Goal: Share content: Share content

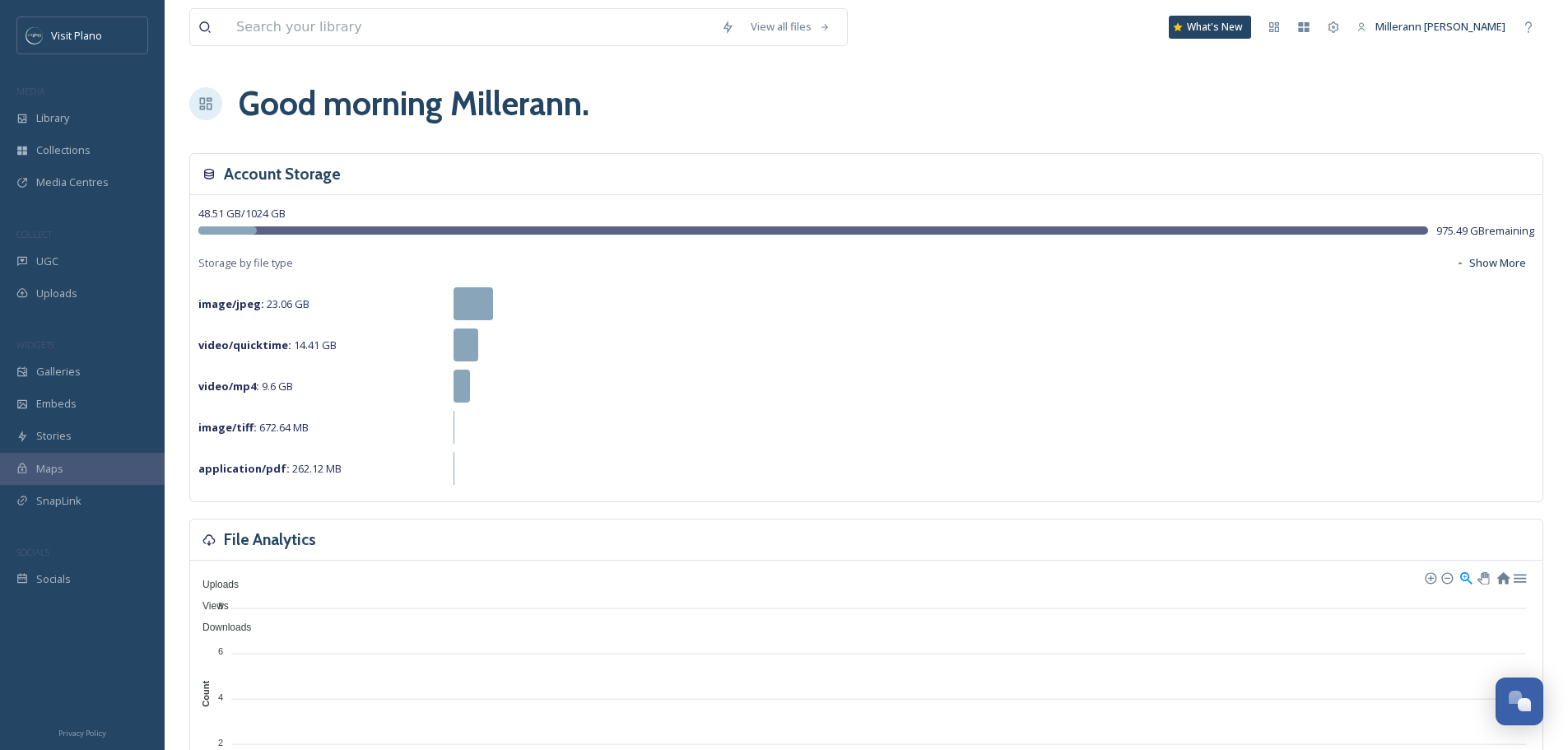
scroll to position [410, 0]
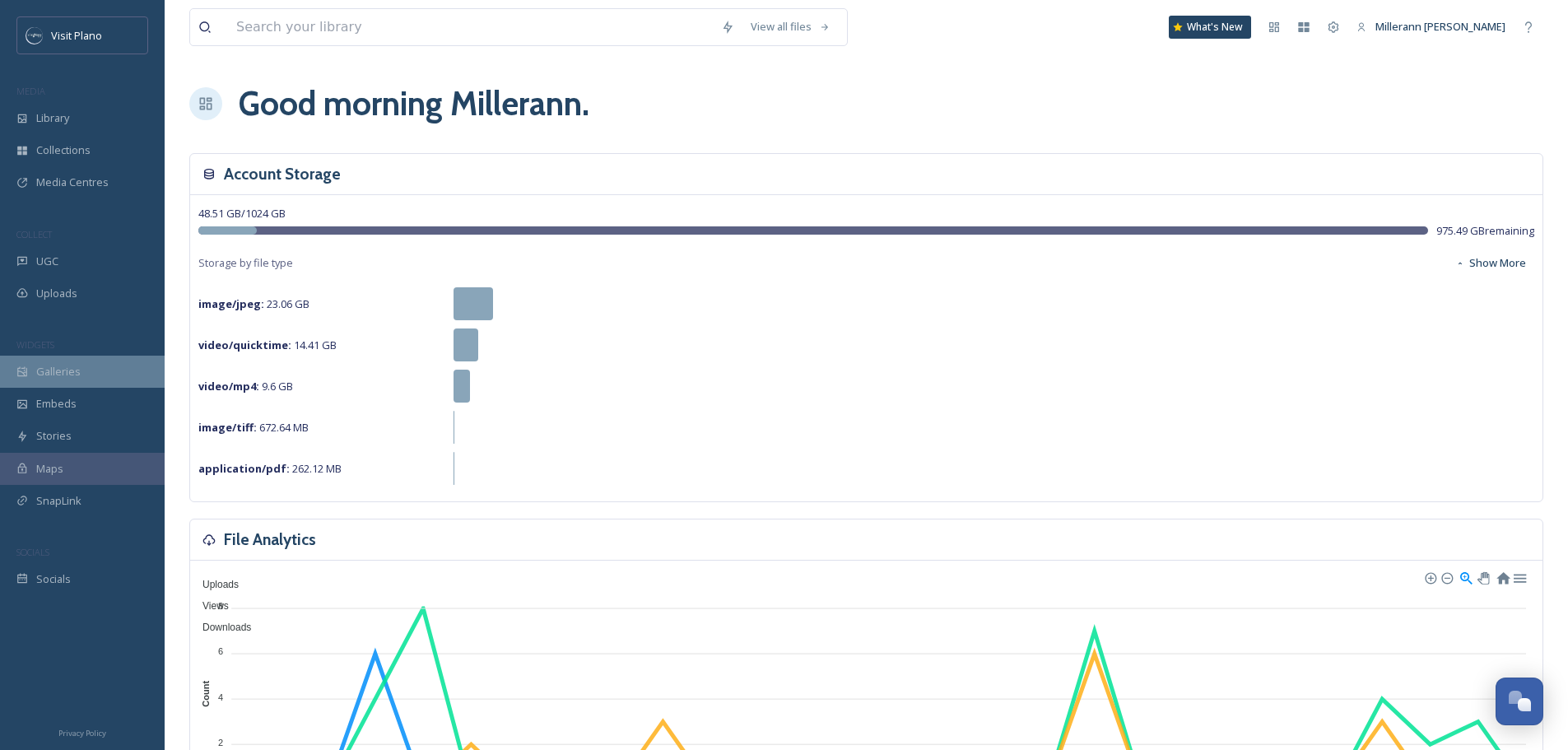
click at [58, 367] on span "Galleries" at bounding box center [59, 372] width 44 height 15
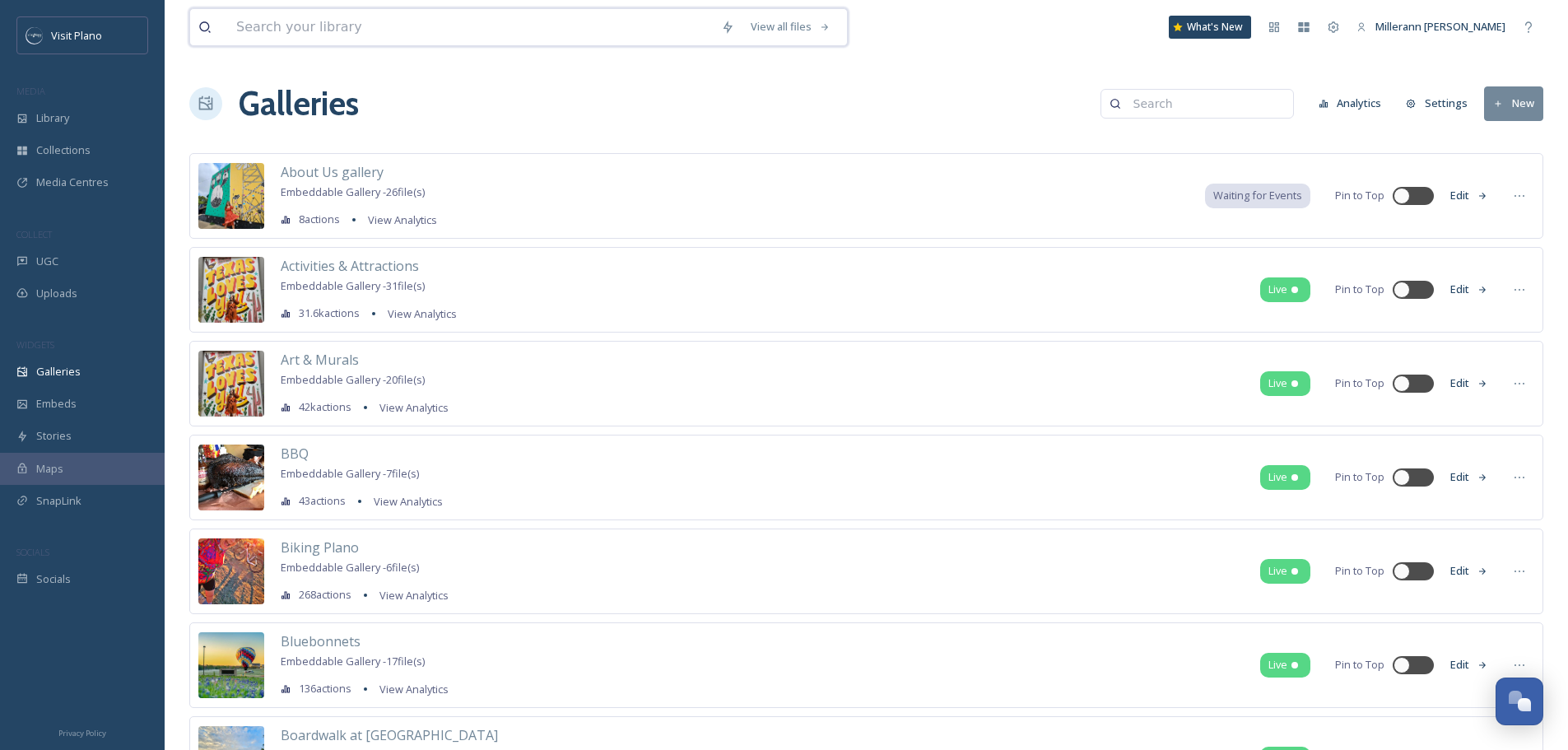
click at [350, 25] on input at bounding box center [471, 27] width 485 height 36
type input "[DATE]"
click at [73, 118] on div "Library" at bounding box center [82, 118] width 165 height 32
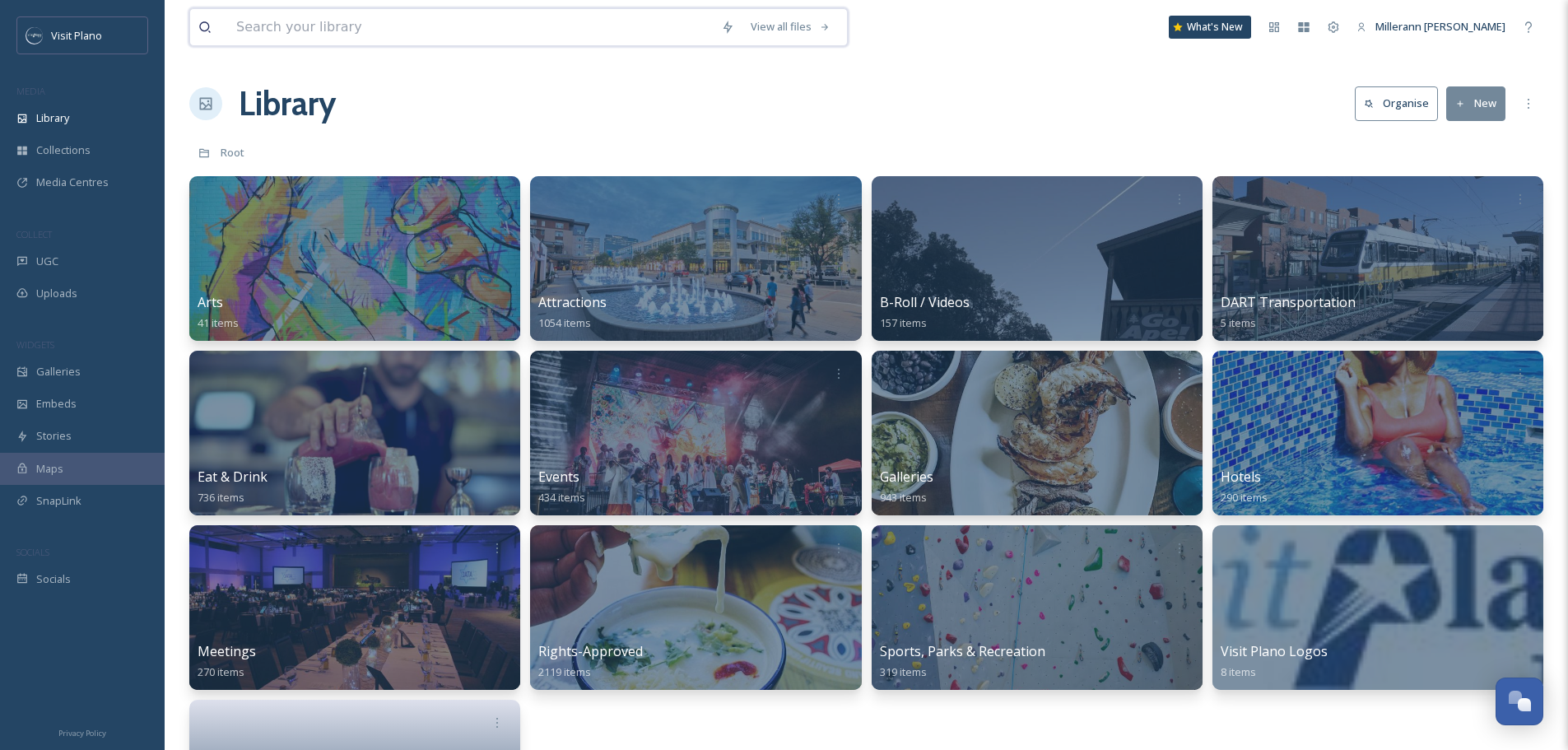
click at [343, 31] on input at bounding box center [471, 27] width 485 height 36
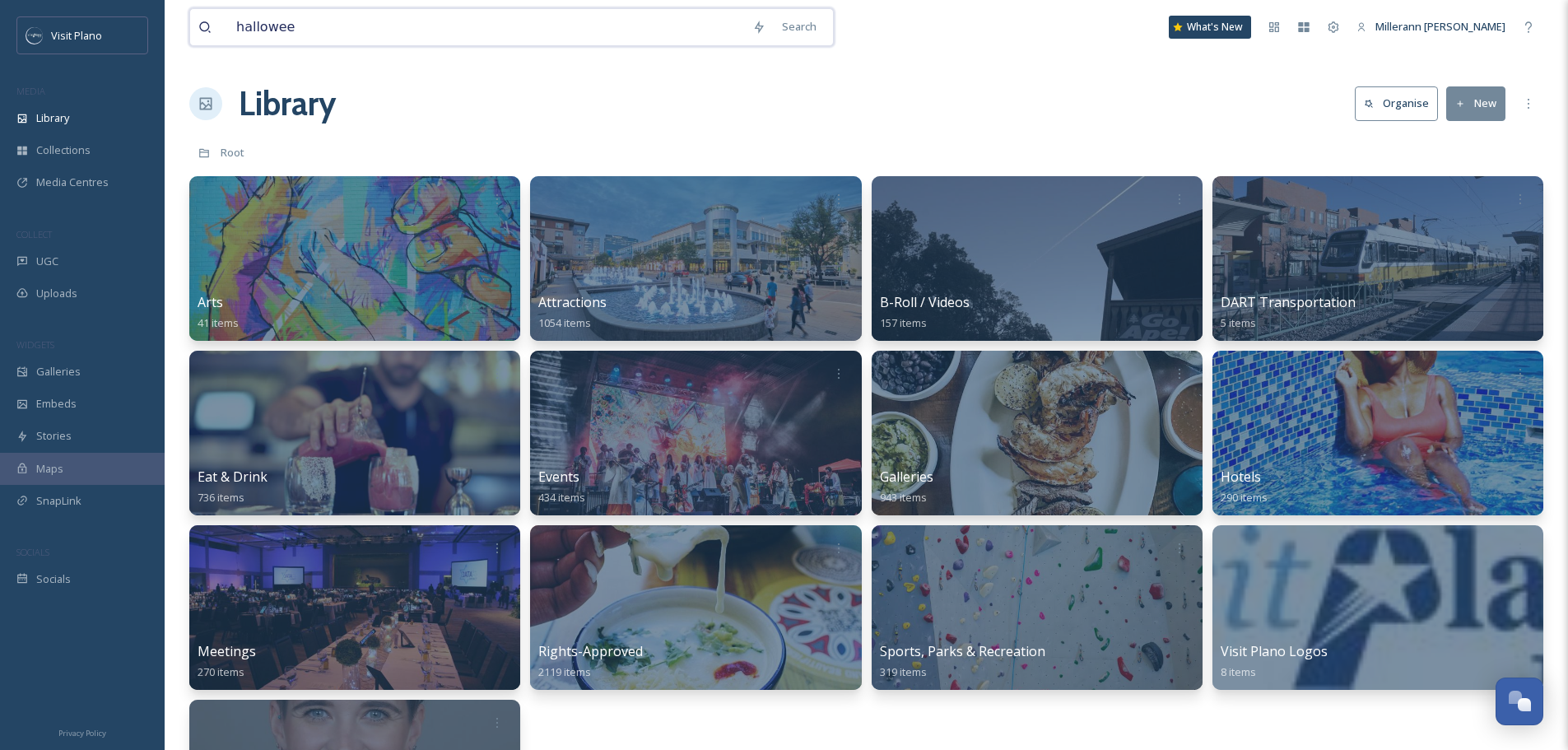
type input "[DATE]"
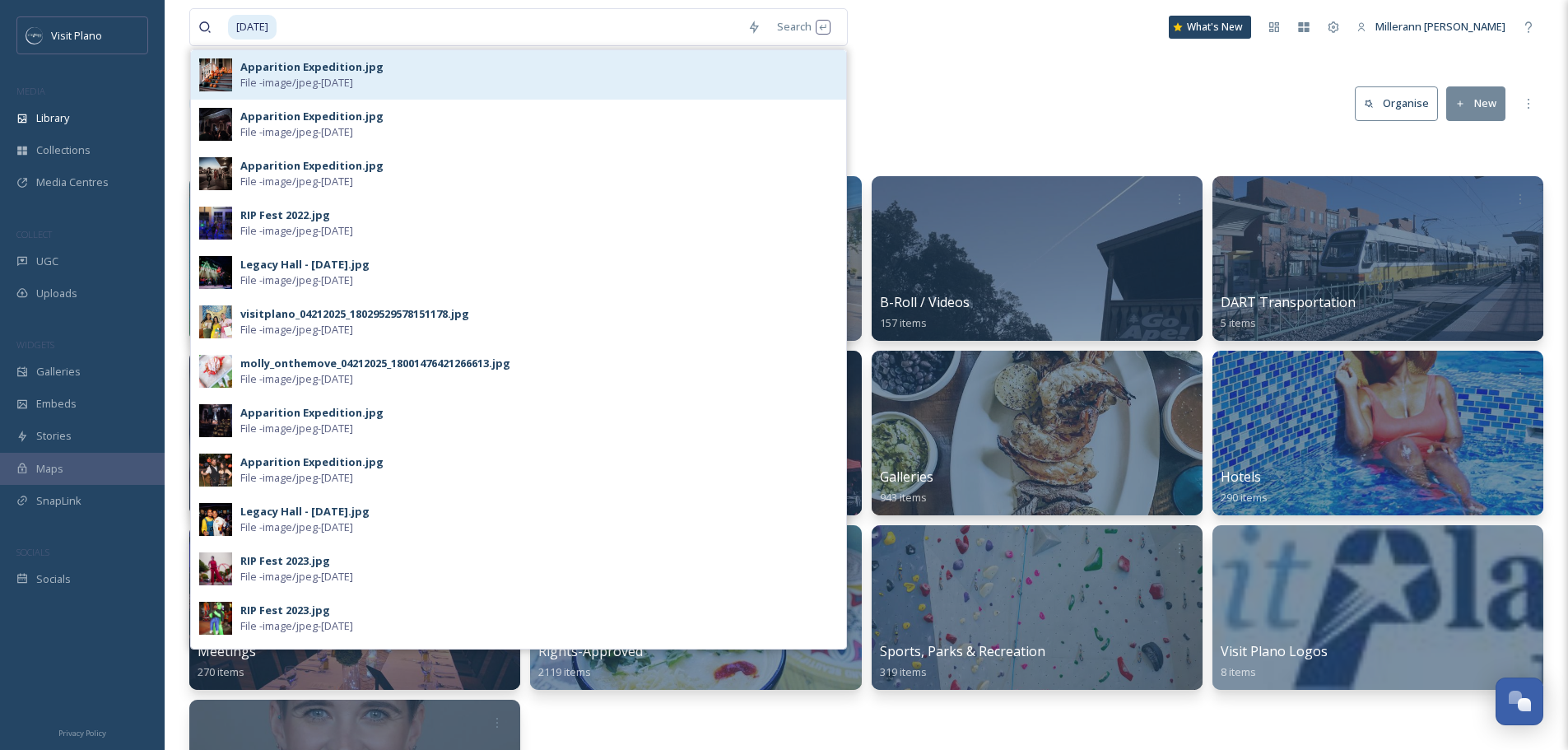
click at [386, 71] on div "Apparition Expedition.jpg File - image/jpeg - [DATE]" at bounding box center [539, 75] width 597 height 31
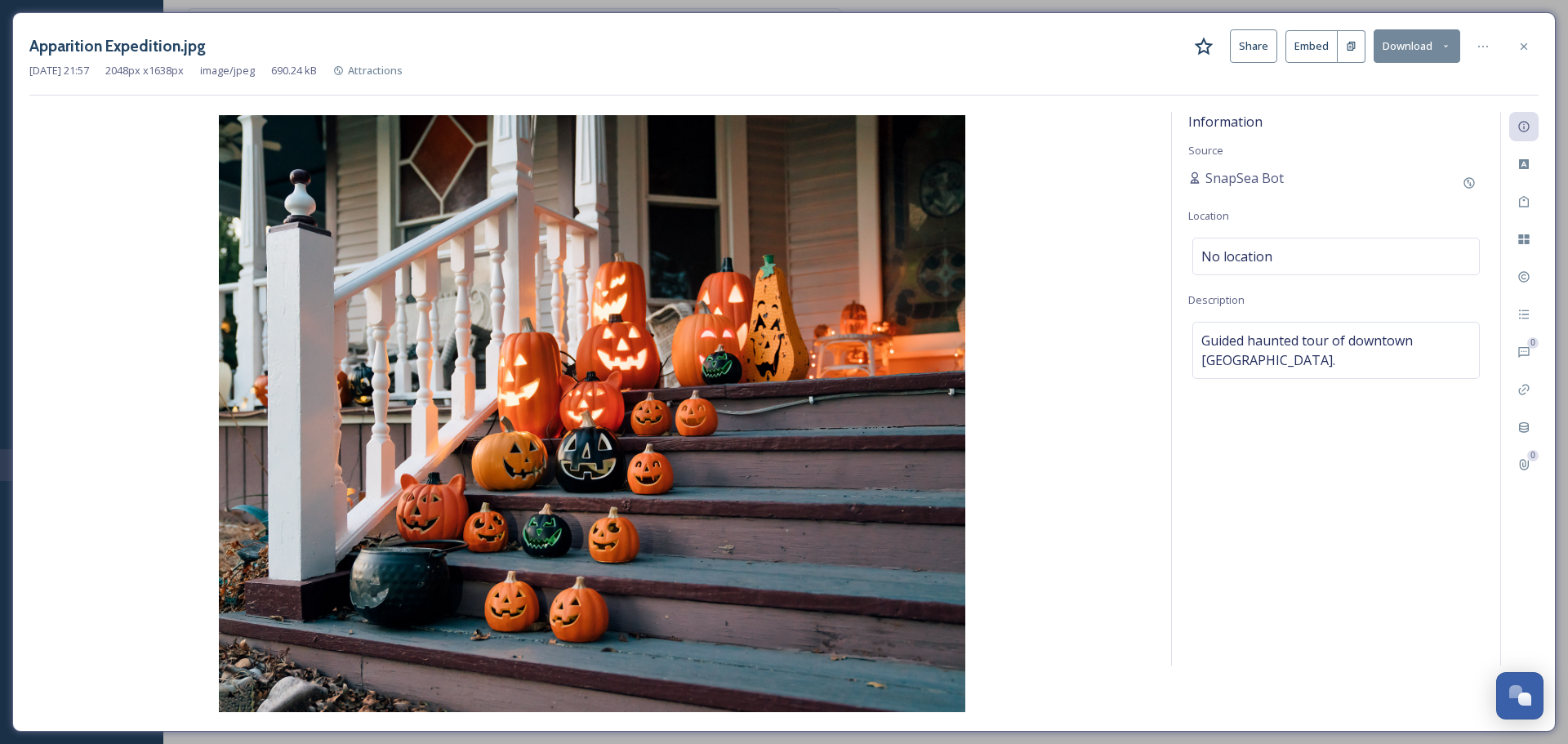
click at [1244, 49] on button "Share" at bounding box center [1253, 46] width 47 height 34
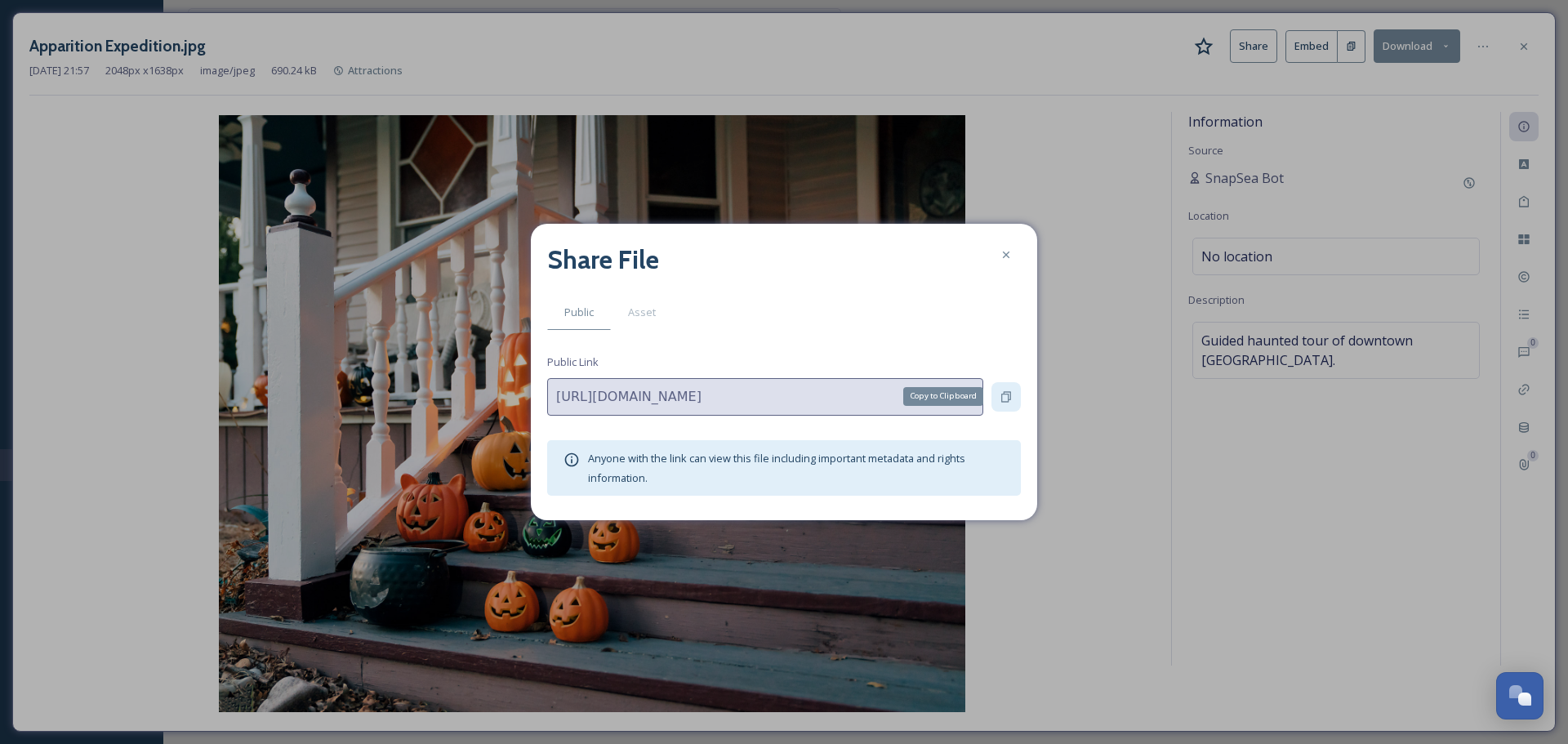
click at [1001, 397] on icon at bounding box center [1007, 397] width 13 height 13
click at [998, 256] on div at bounding box center [1006, 254] width 29 height 29
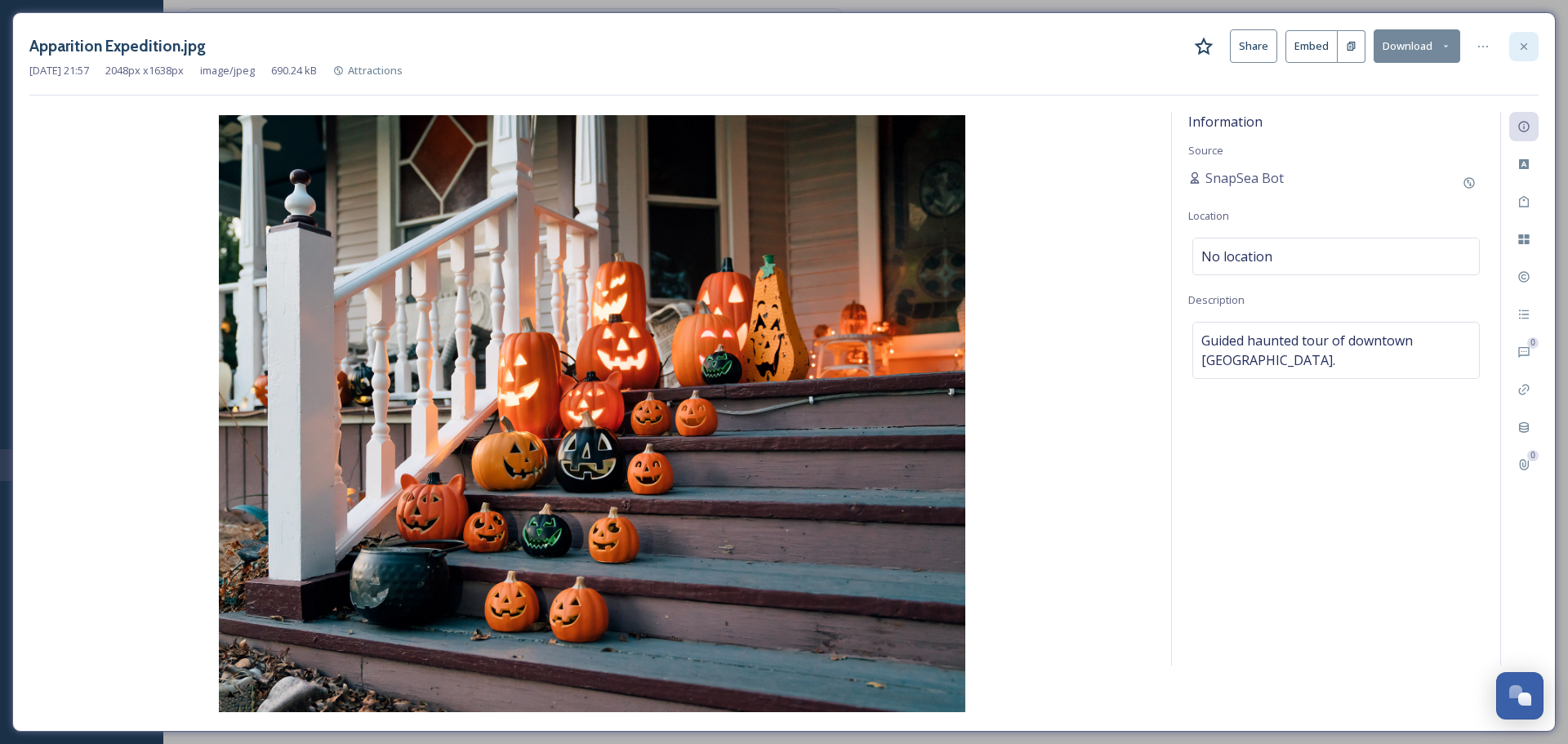
click at [1521, 40] on icon at bounding box center [1524, 47] width 13 height 13
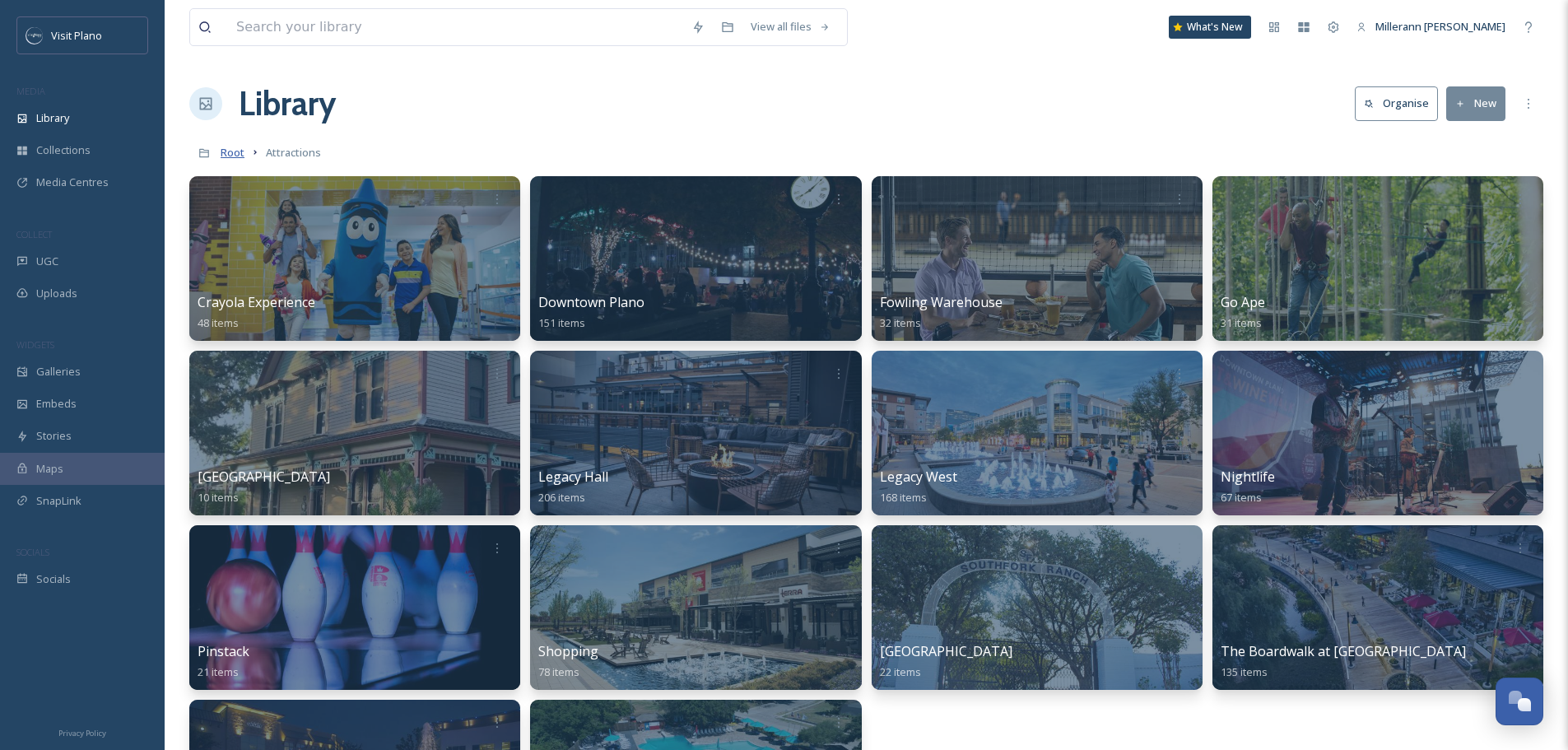
click at [226, 151] on span "Root" at bounding box center [232, 152] width 24 height 14
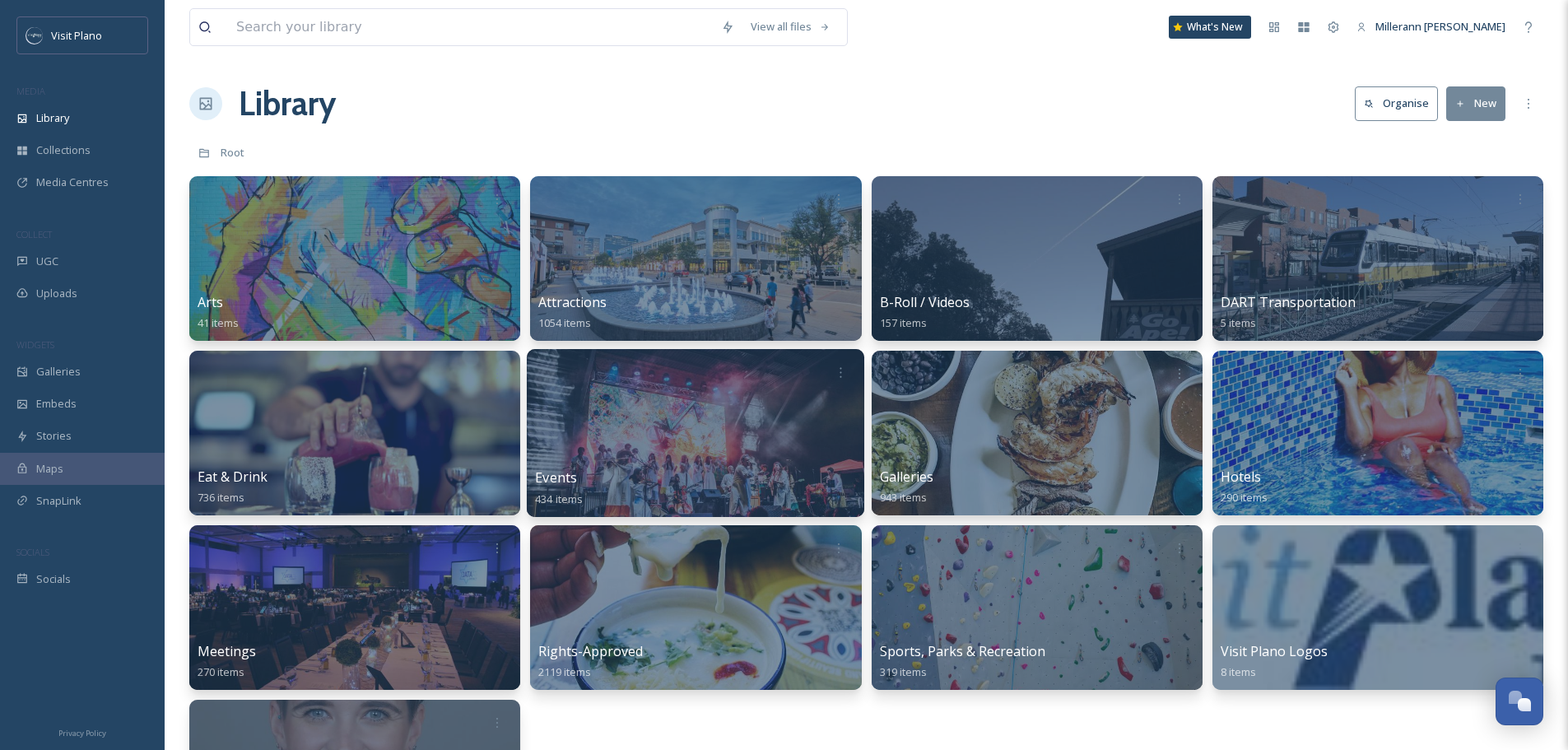
click at [619, 445] on div at bounding box center [696, 433] width 338 height 168
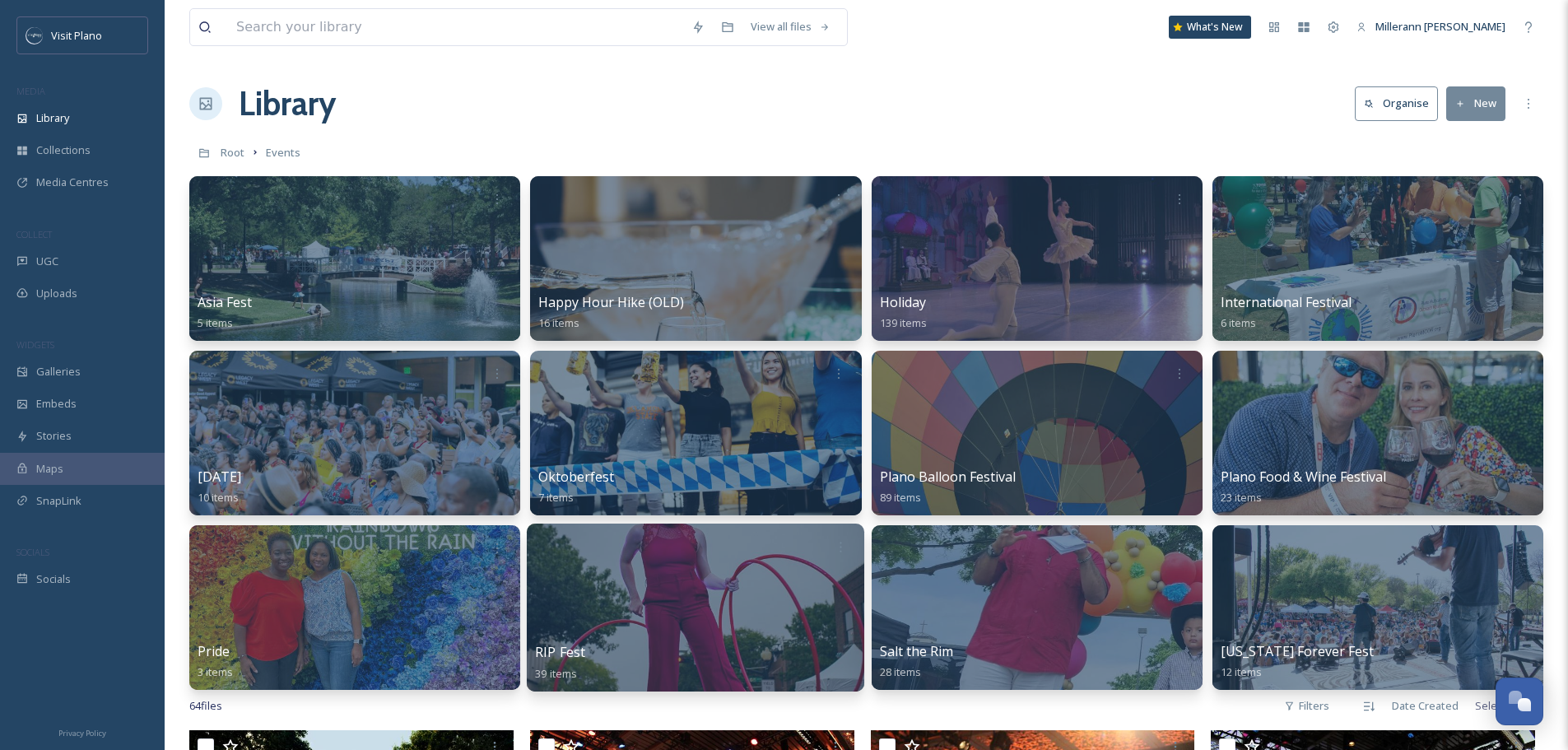
click at [792, 617] on div at bounding box center [696, 607] width 338 height 168
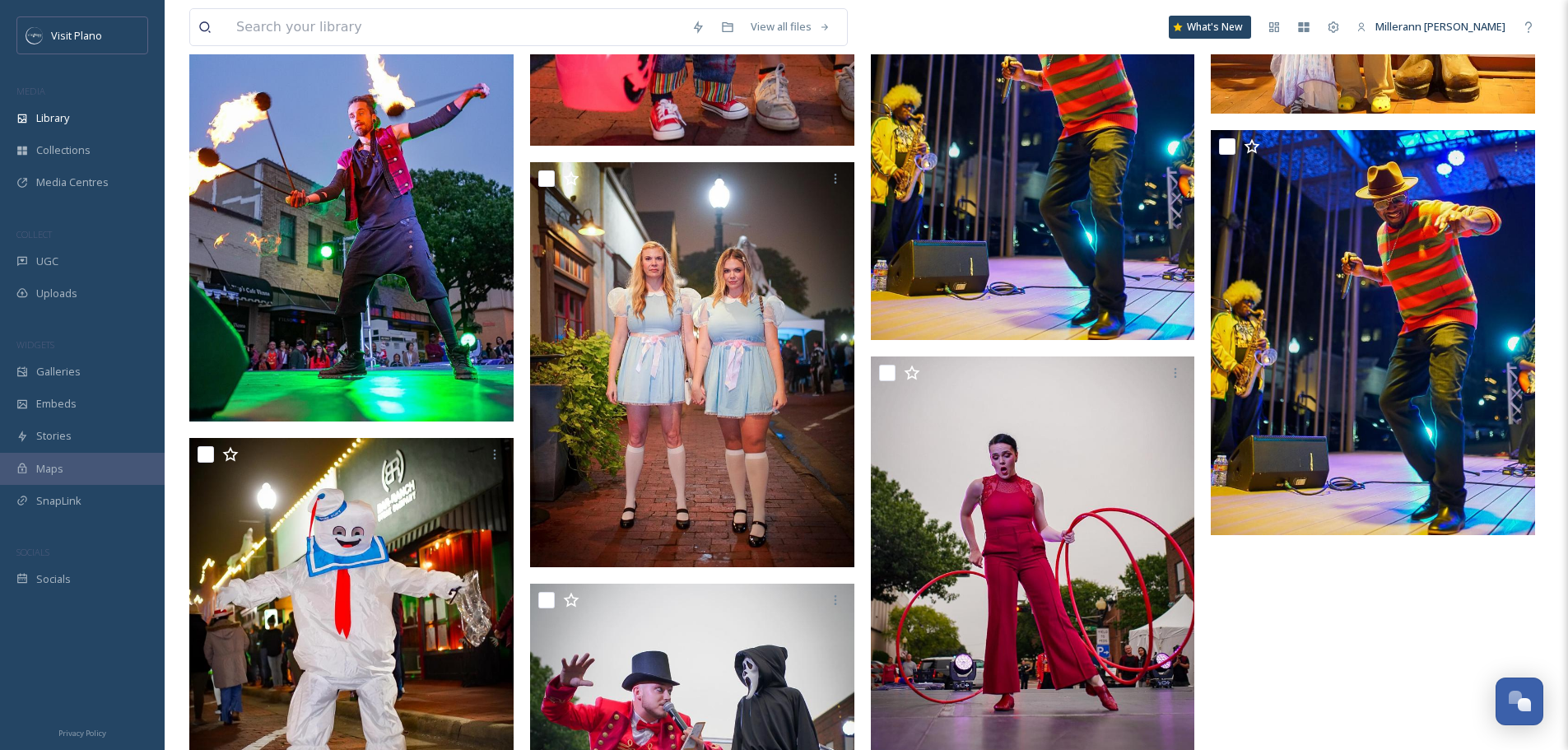
scroll to position [3697, 0]
